Goal: Navigation & Orientation: Find specific page/section

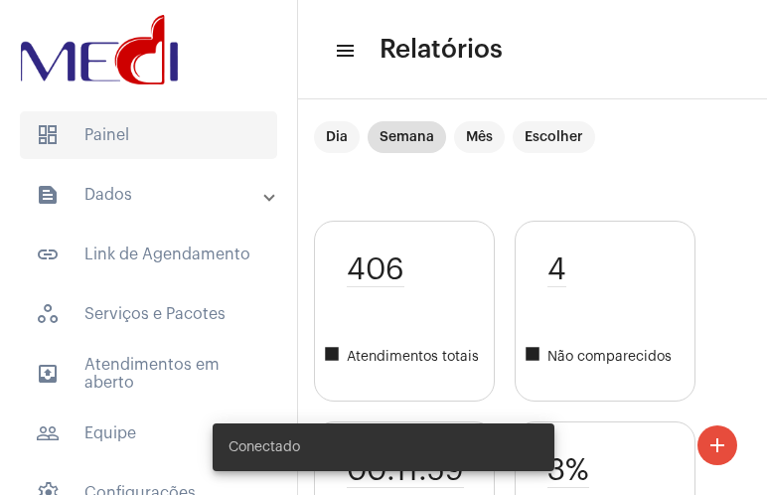
click at [65, 135] on span "dashboard Painel" at bounding box center [148, 135] width 257 height 48
